Goal: Task Accomplishment & Management: Manage account settings

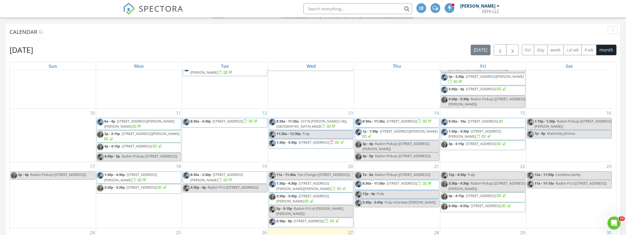
scroll to position [320, 0]
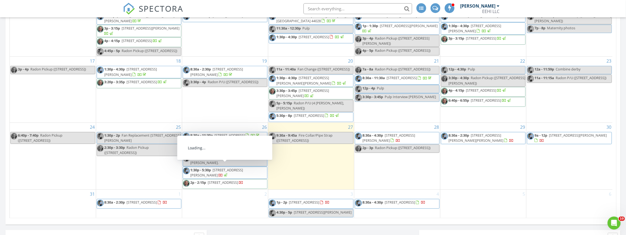
click at [230, 168] on span "8818-8824 Tyler Blvd, Mentor 44060" at bounding box center [216, 173] width 53 height 10
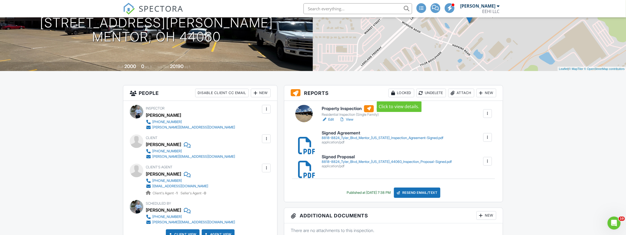
click at [398, 94] on div "Locked" at bounding box center [401, 93] width 26 height 9
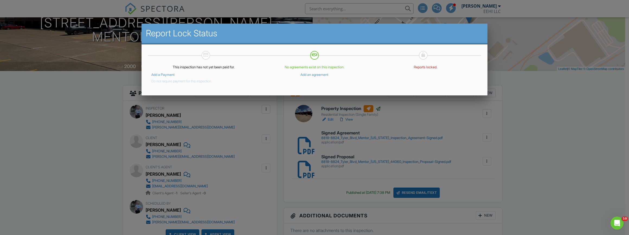
click at [169, 81] on button "Do not require payment for this inspection." at bounding box center [181, 80] width 61 height 7
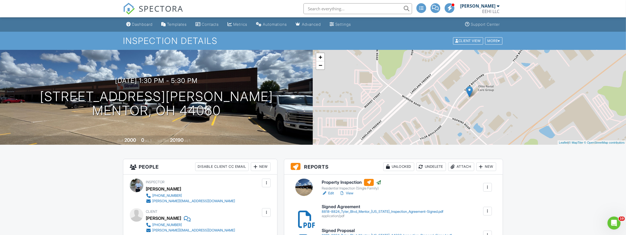
click at [136, 23] on div "Dashboard" at bounding box center [142, 24] width 21 height 5
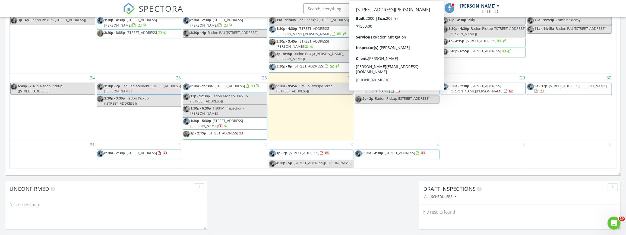
scroll to position [135, 0]
